Goal: Task Accomplishment & Management: Manage account settings

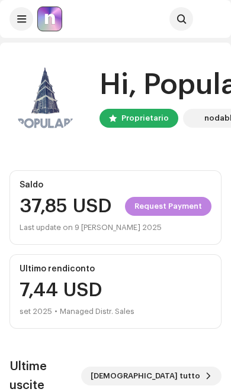
click at [182, 206] on span "Request Payment" at bounding box center [167, 207] width 67 height 24
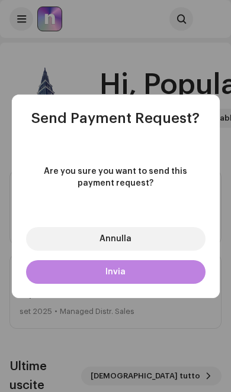
click at [172, 275] on button "Invia" at bounding box center [115, 272] width 179 height 24
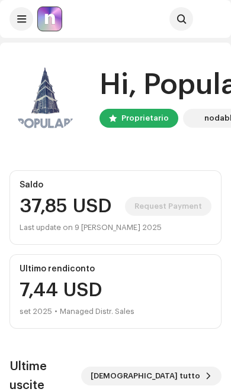
click at [14, 18] on button at bounding box center [21, 19] width 24 height 24
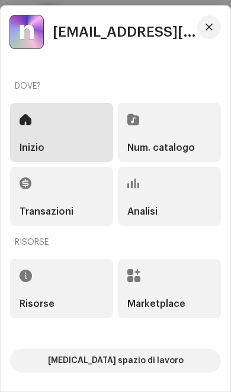
click at [209, 28] on span "button" at bounding box center [208, 26] width 7 height 9
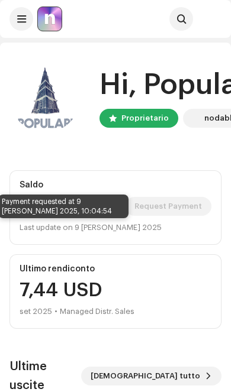
click at [19, 17] on span at bounding box center [21, 18] width 9 height 9
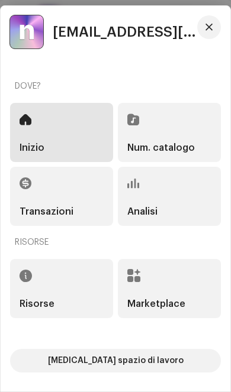
click at [118, 25] on span "[EMAIL_ADDRESS][DOMAIN_NAME]" at bounding box center [126, 32] width 146 height 14
click at [81, 34] on span "[EMAIL_ADDRESS][DOMAIN_NAME]" at bounding box center [126, 32] width 146 height 14
click at [211, 22] on button "button" at bounding box center [209, 27] width 24 height 24
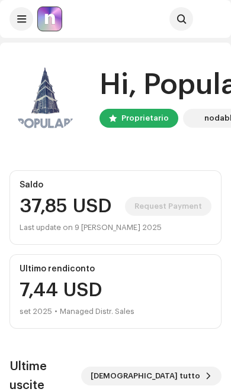
click at [20, 21] on span at bounding box center [21, 18] width 9 height 9
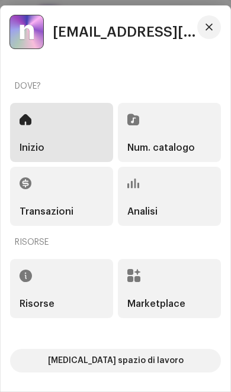
click at [63, 38] on span "[EMAIL_ADDRESS][DOMAIN_NAME]" at bounding box center [126, 32] width 146 height 14
click at [88, 31] on span "[EMAIL_ADDRESS][DOMAIN_NAME]" at bounding box center [126, 32] width 146 height 14
click at [206, 28] on span "button" at bounding box center [208, 26] width 7 height 9
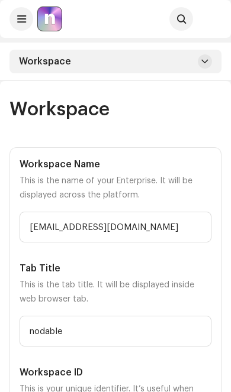
click at [195, 64] on div "Workspace" at bounding box center [115, 62] width 212 height 24
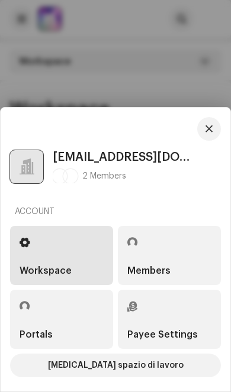
click at [146, 338] on div "Payee Settings" at bounding box center [162, 334] width 70 height 9
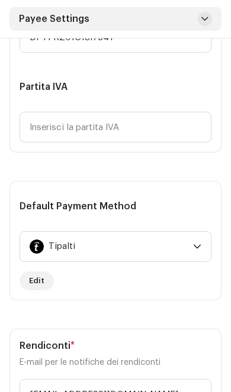
scroll to position [530, 0]
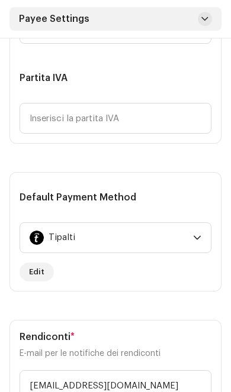
click at [43, 232] on div "Tipalti" at bounding box center [37, 238] width 14 height 14
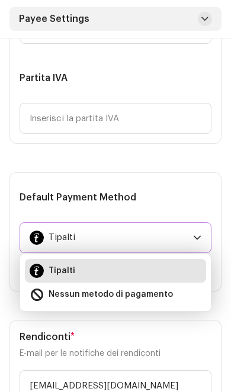
click at [191, 232] on span "Tipalti" at bounding box center [111, 238] width 163 height 30
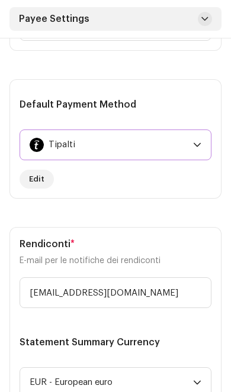
scroll to position [622, 0]
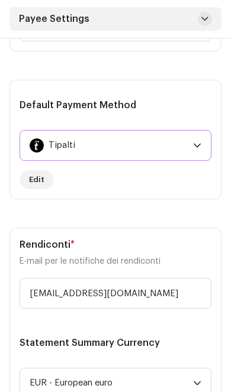
click at [34, 189] on span "Edit" at bounding box center [36, 180] width 15 height 24
